Goal: Task Accomplishment & Management: Use online tool/utility

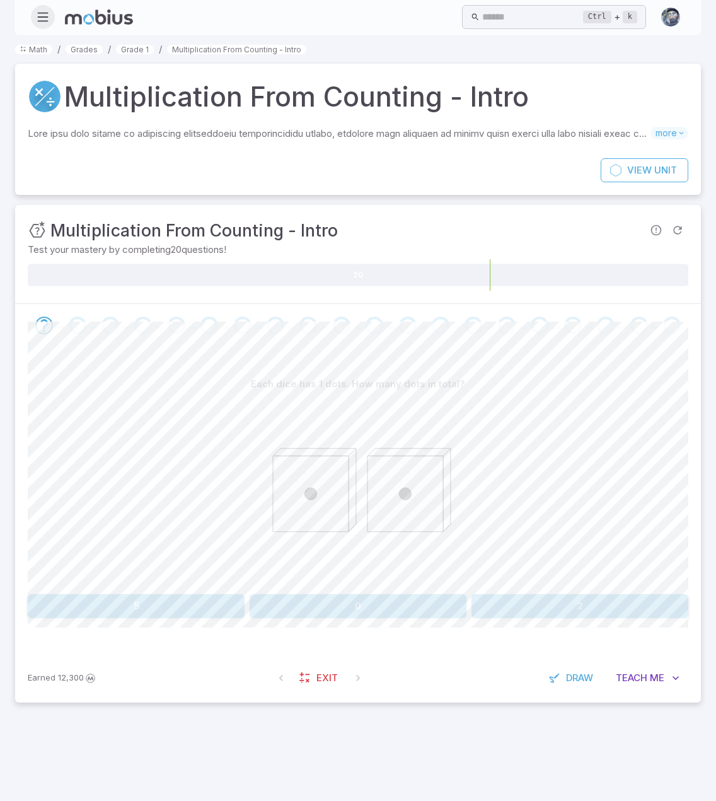
click at [44, 12] on icon "button" at bounding box center [43, 17] width 14 height 14
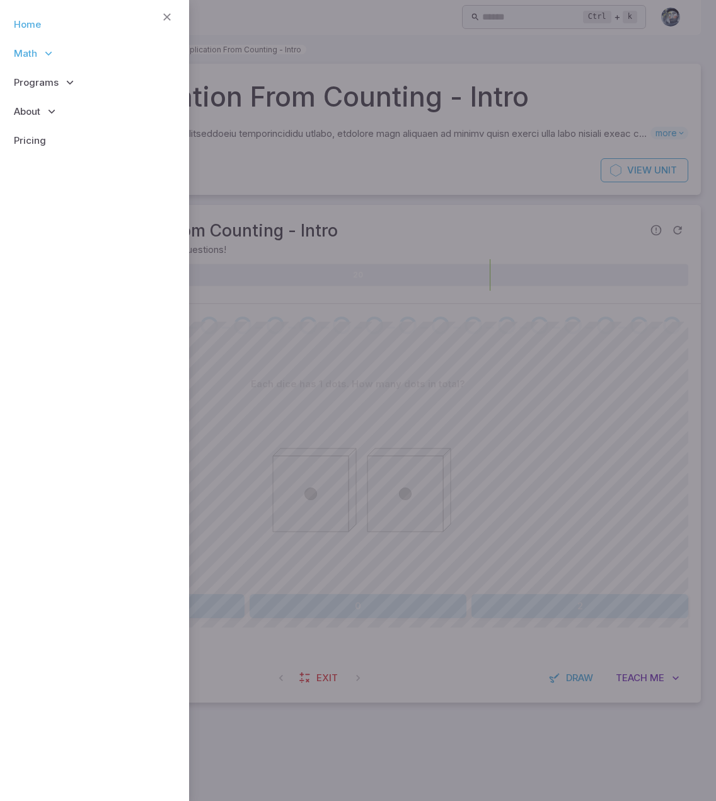
click at [24, 25] on link "Home" at bounding box center [94, 24] width 169 height 29
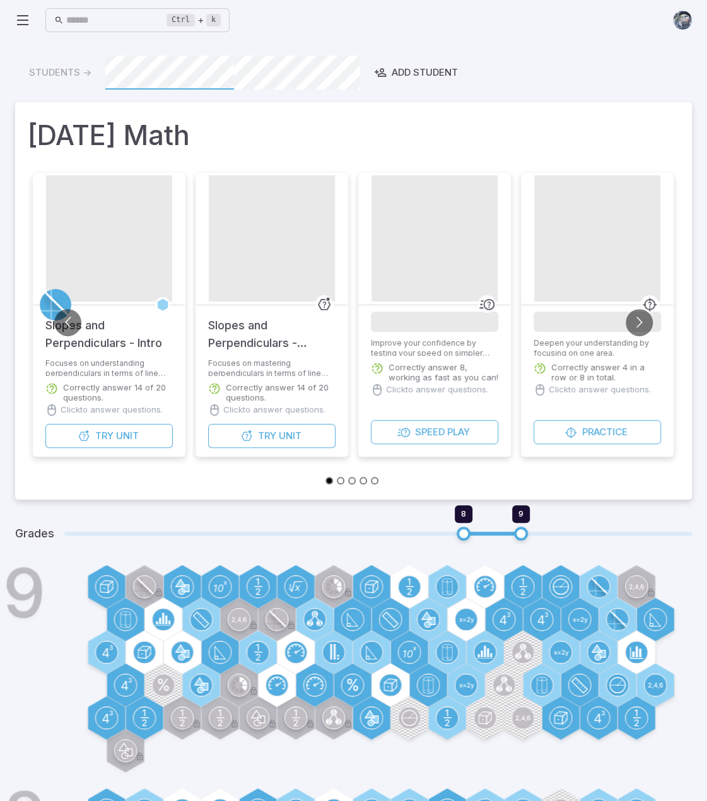
click at [24, 23] on icon at bounding box center [22, 20] width 15 height 15
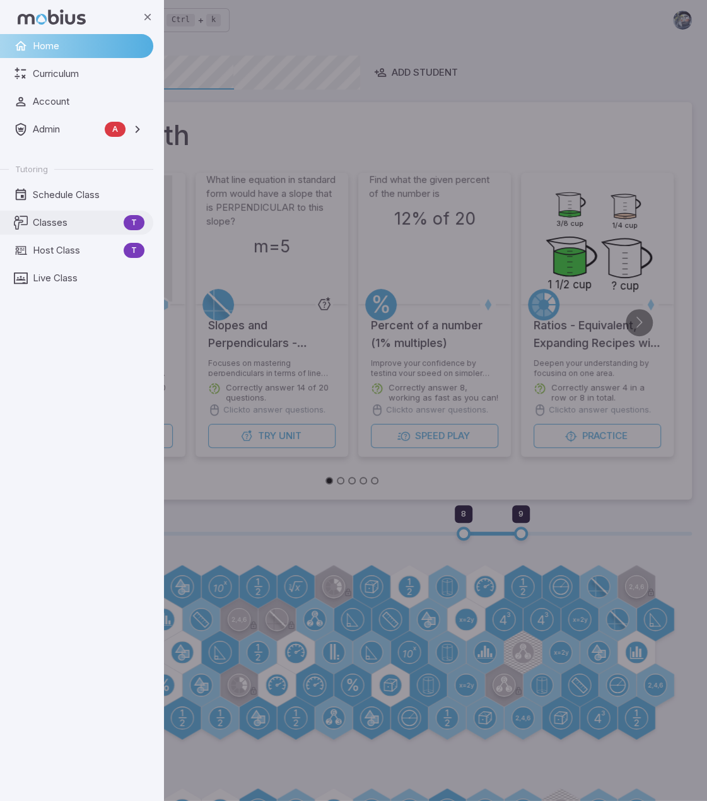
click at [65, 226] on span "Classes" at bounding box center [76, 223] width 86 height 14
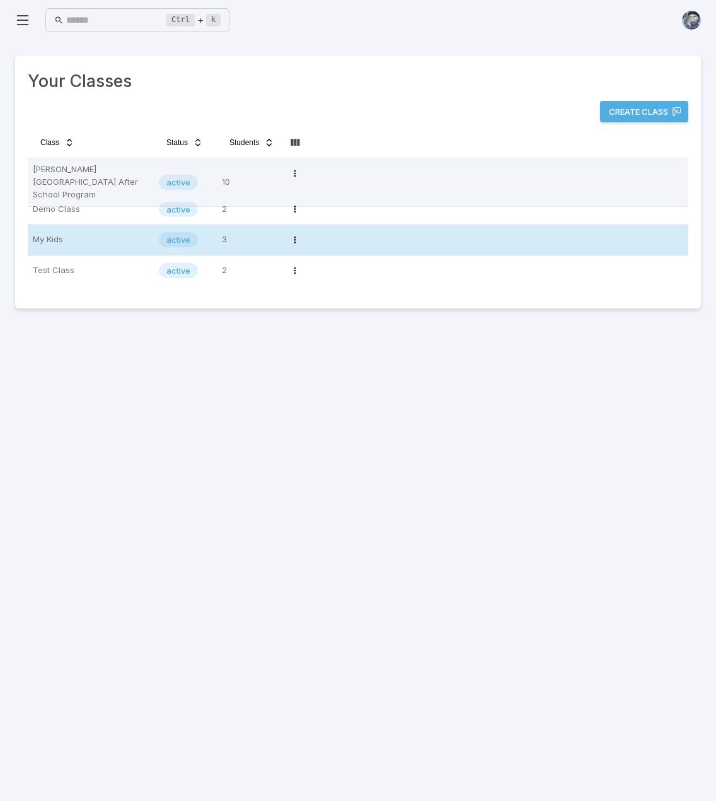
click at [86, 238] on p "My Kids" at bounding box center [91, 240] width 116 height 20
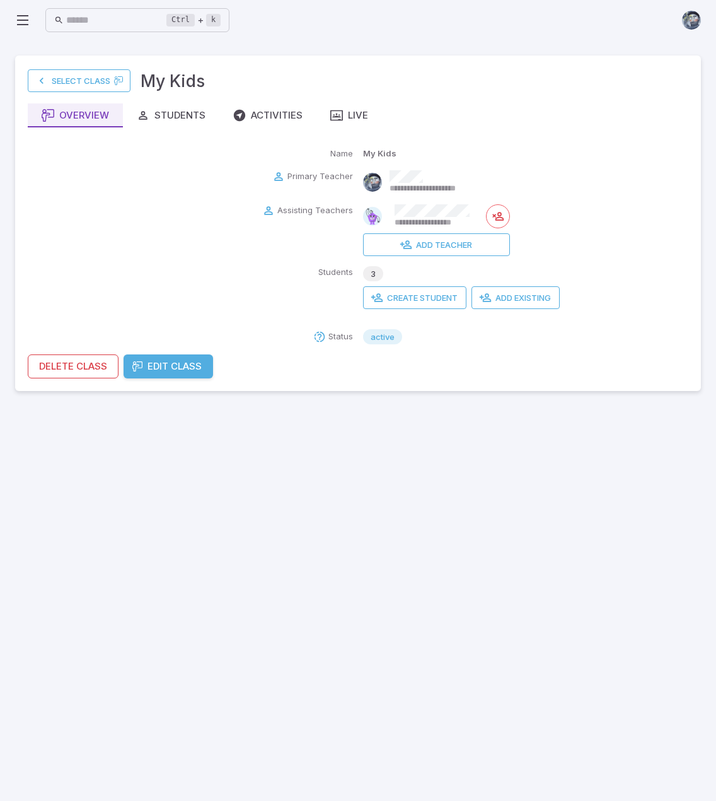
click at [190, 129] on div "**********" at bounding box center [358, 223] width 661 height 310
click at [184, 121] on div "Students" at bounding box center [171, 115] width 69 height 14
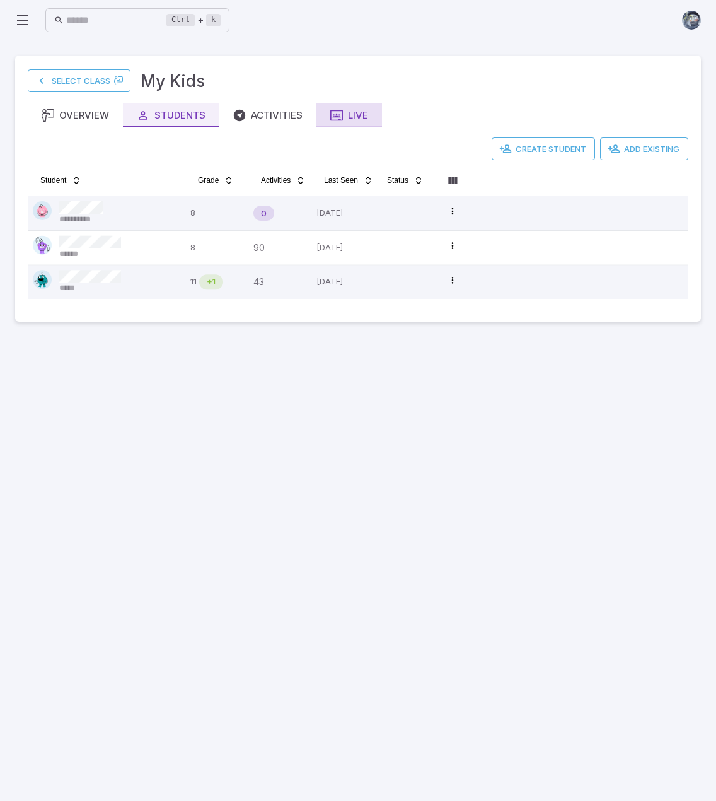
click at [369, 115] on button "Live" at bounding box center [350, 115] width 66 height 24
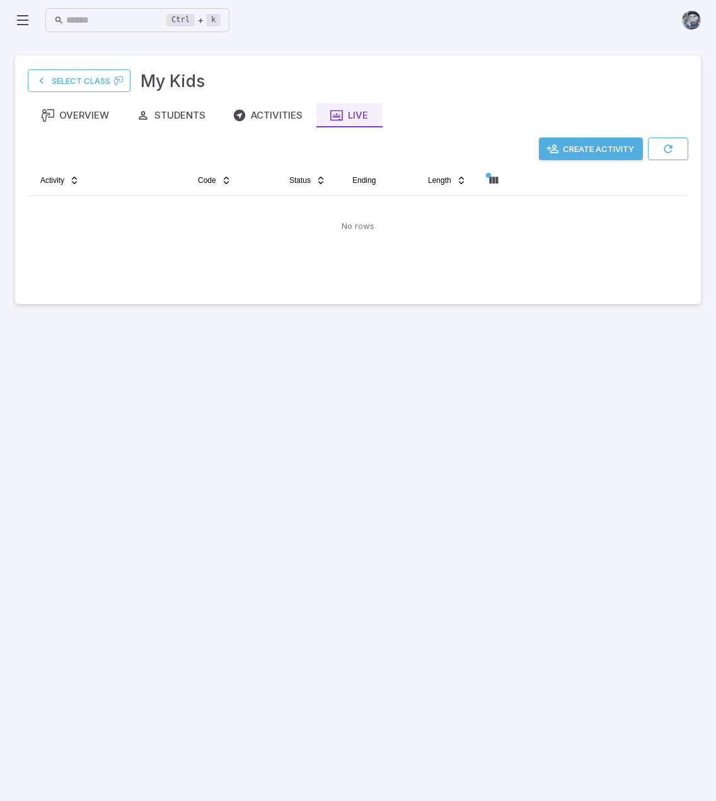
click at [617, 149] on button "Create Activity" at bounding box center [591, 148] width 104 height 23
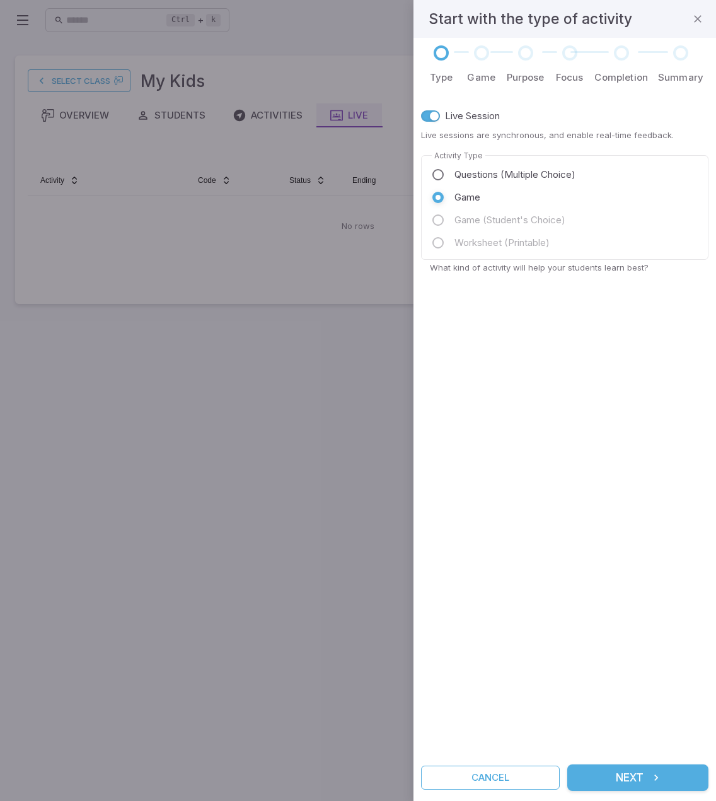
click at [682, 771] on button "Next" at bounding box center [638, 777] width 141 height 26
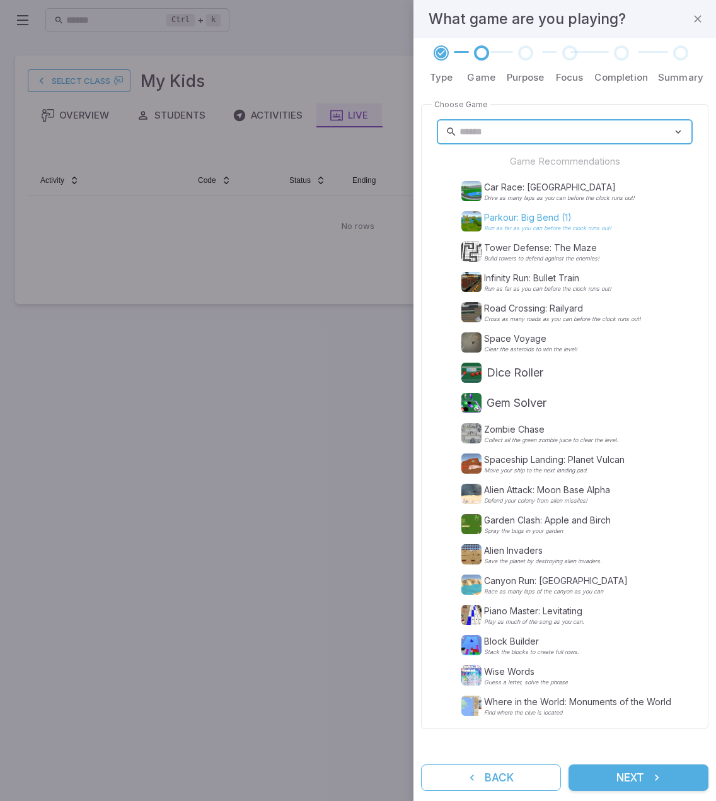
click at [499, 215] on p "Parkour: Big Bend (1)" at bounding box center [547, 217] width 127 height 13
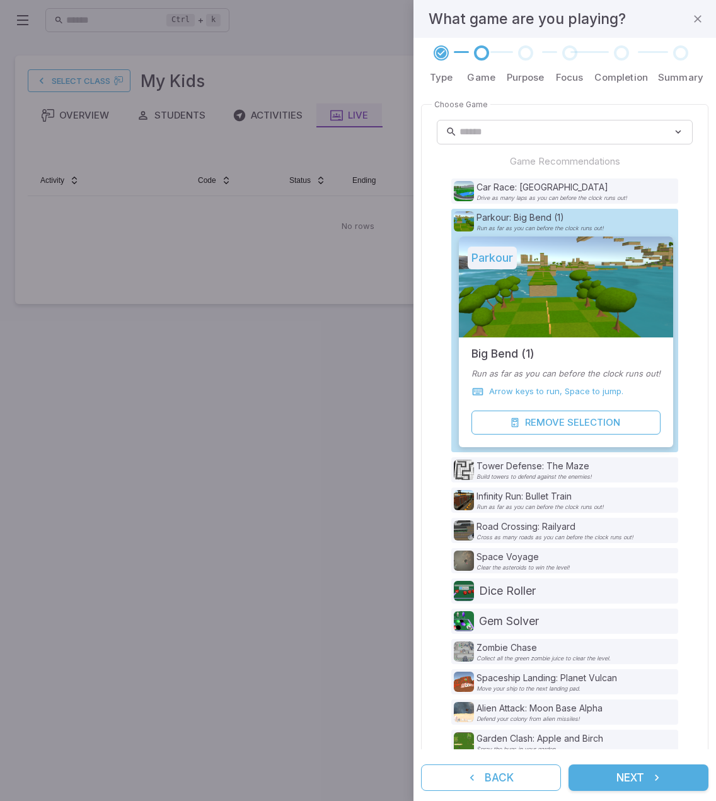
click at [633, 776] on button "Next" at bounding box center [639, 777] width 140 height 26
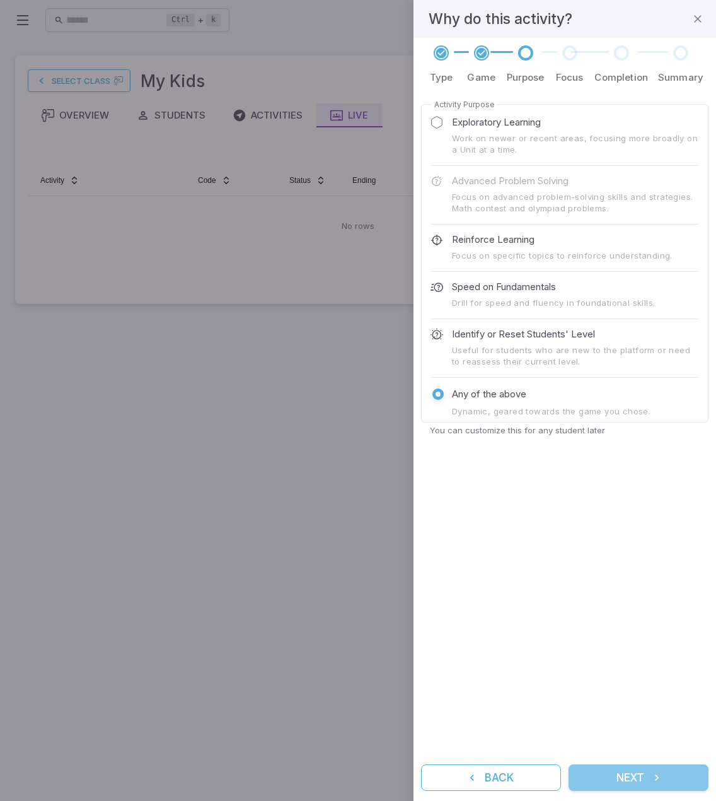
click at [633, 776] on button "Next" at bounding box center [639, 777] width 140 height 26
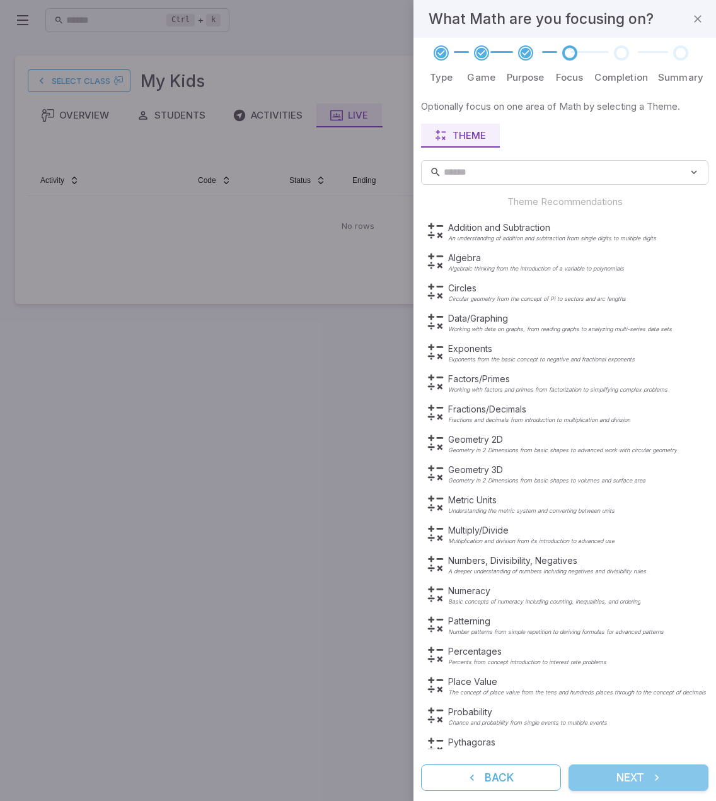
click at [633, 776] on button "Next" at bounding box center [639, 777] width 140 height 26
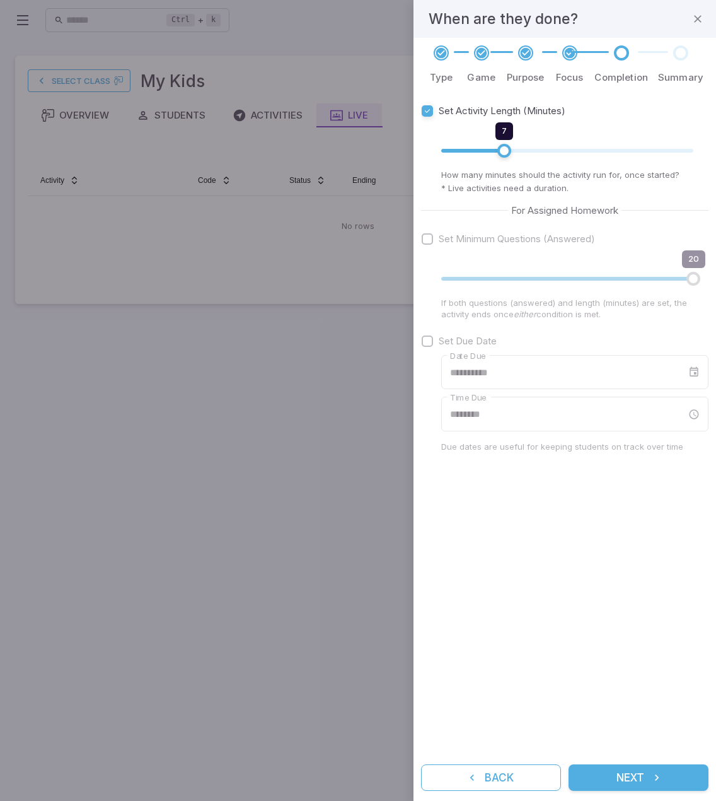
click at [633, 776] on button "Next" at bounding box center [639, 777] width 140 height 26
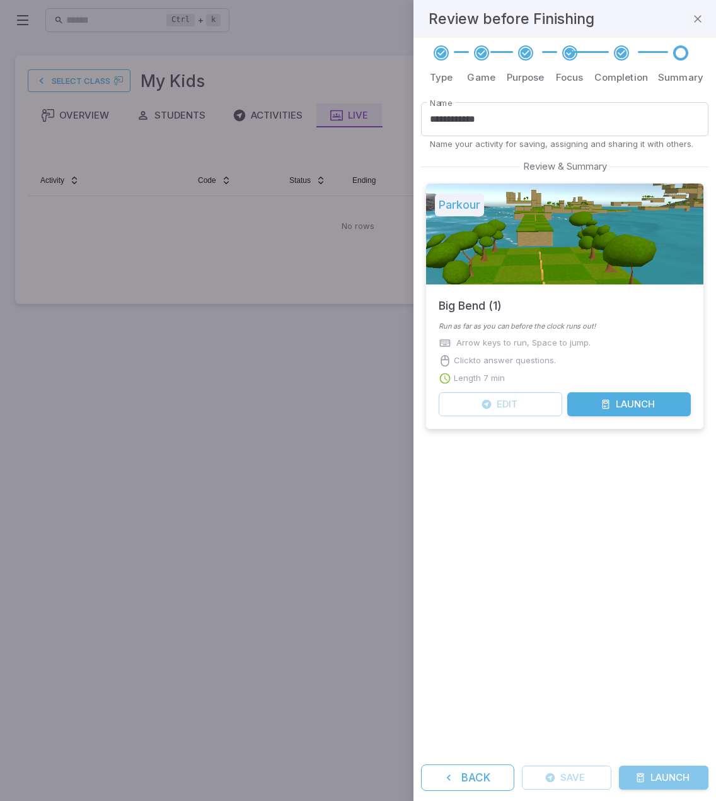
click at [633, 776] on button "Launch" at bounding box center [664, 778] width 90 height 24
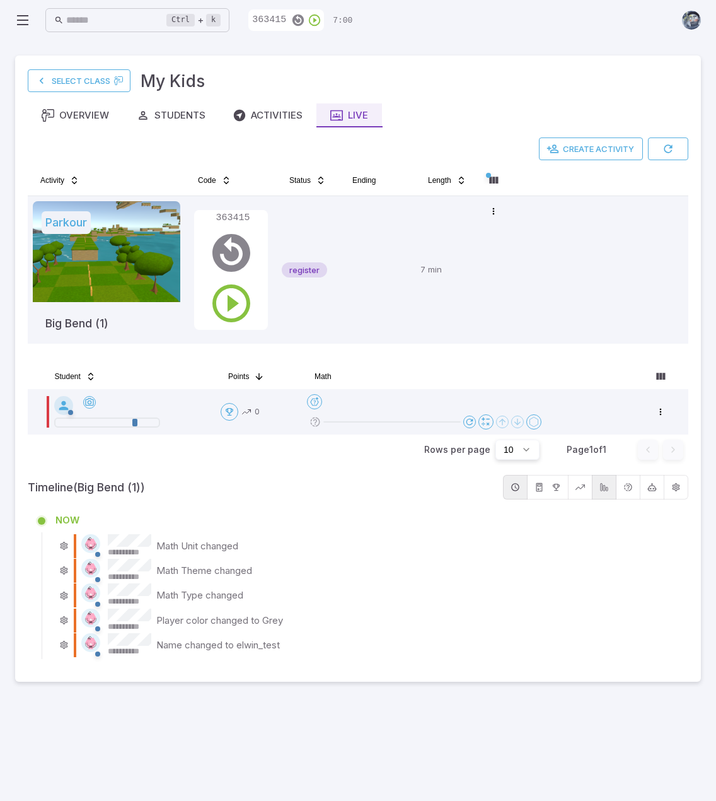
click at [175, 463] on div "Rows per page 10 Page 1 of 1 Go to first page Go to previous page Go to next pa…" at bounding box center [358, 449] width 661 height 30
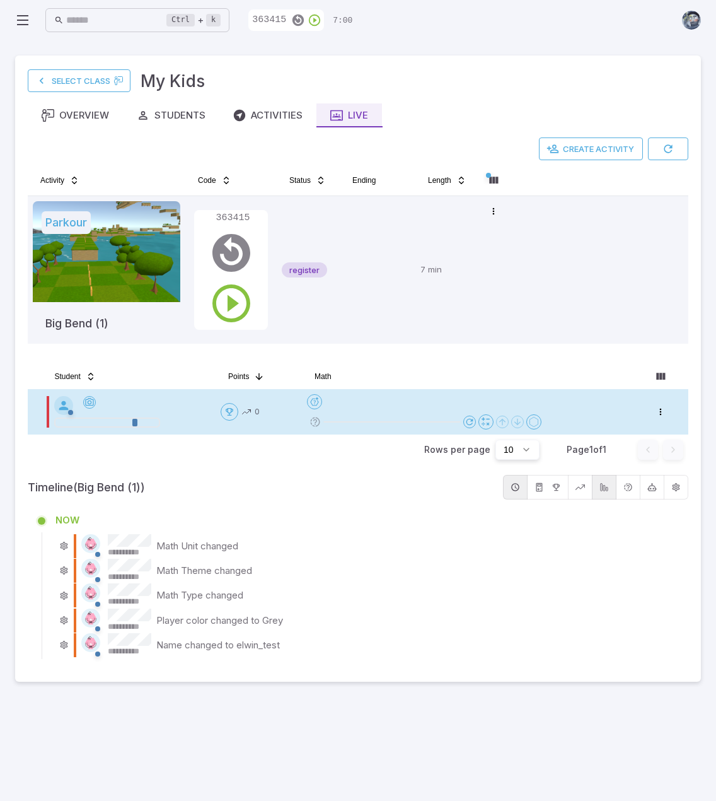
click at [63, 401] on icon at bounding box center [63, 405] width 9 height 9
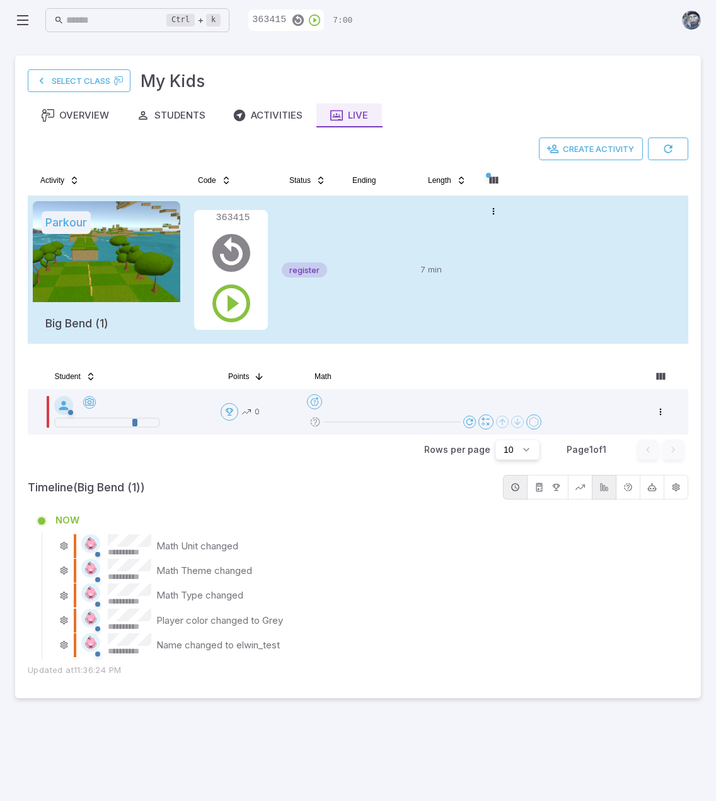
click at [348, 260] on td at bounding box center [378, 270] width 76 height 148
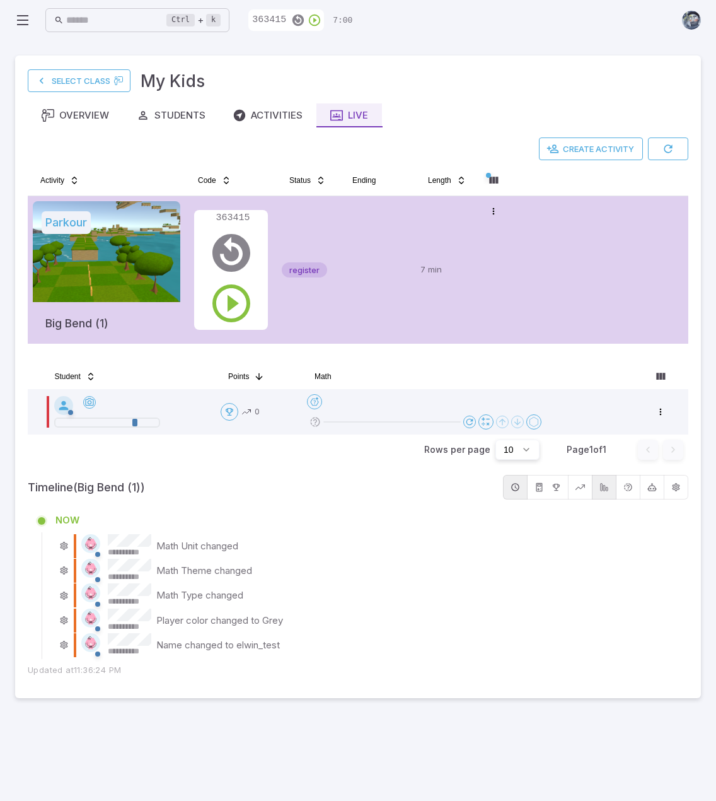
click at [348, 260] on td at bounding box center [378, 270] width 76 height 148
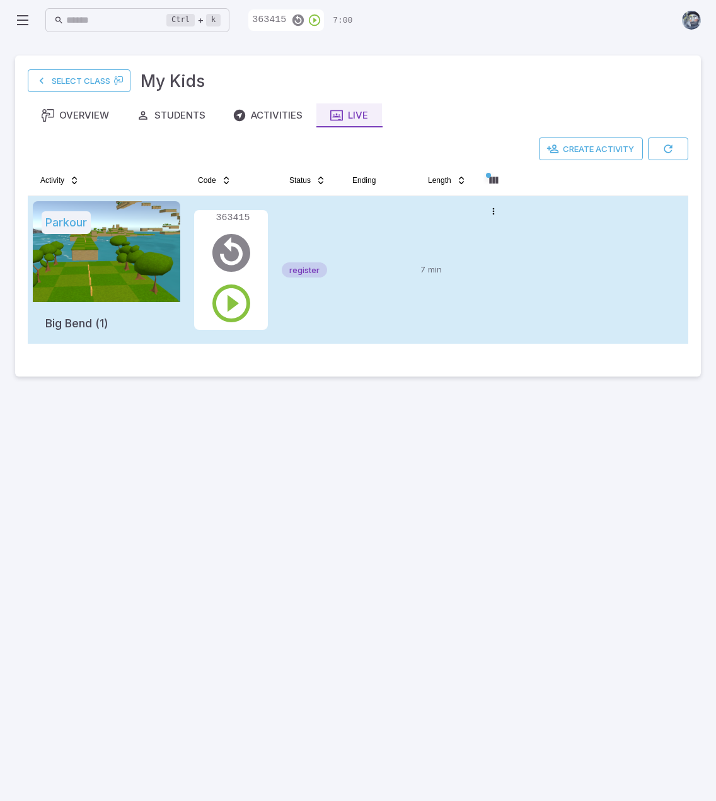
click at [348, 260] on td at bounding box center [378, 270] width 76 height 148
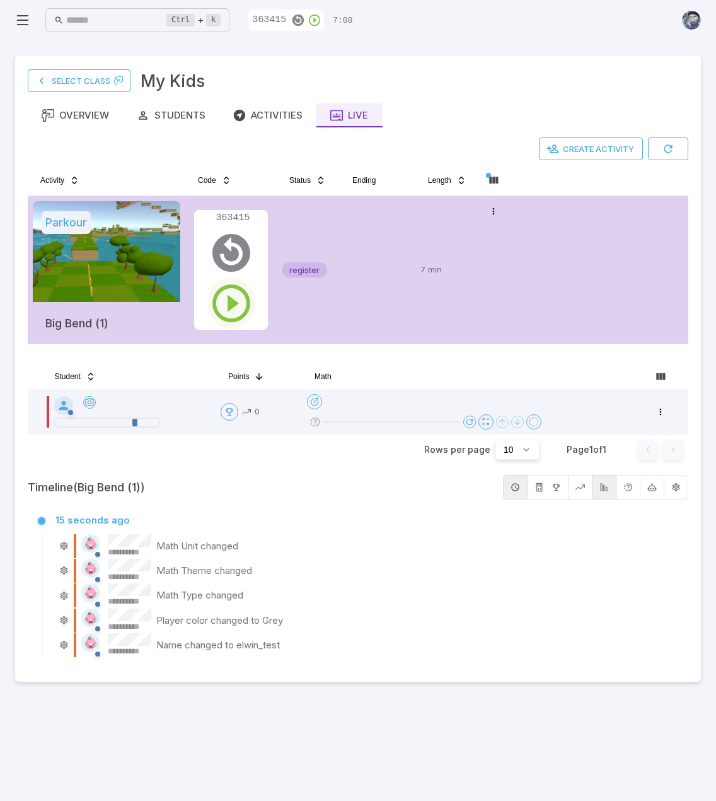
click at [222, 296] on icon "button" at bounding box center [231, 303] width 45 height 45
